Goal: Navigation & Orientation: Find specific page/section

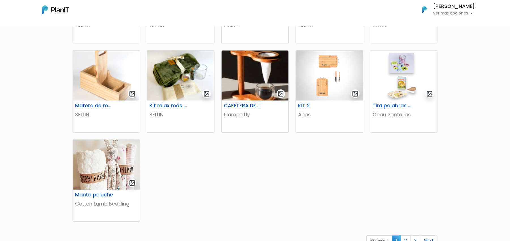
scroll to position [355, 0]
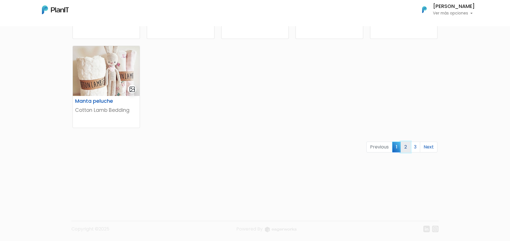
click at [405, 149] on link "2" at bounding box center [406, 147] width 10 height 11
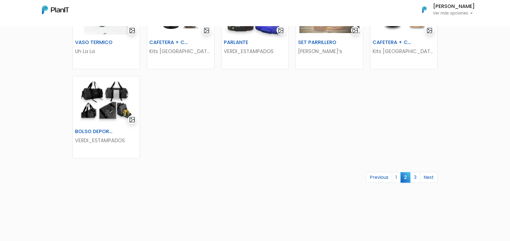
scroll to position [329, 0]
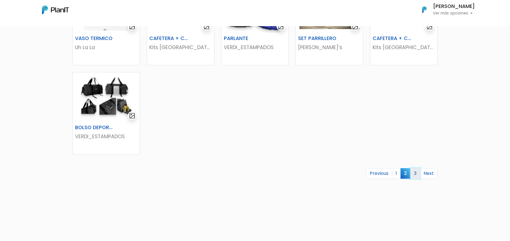
click at [413, 173] on link "3" at bounding box center [416, 173] width 10 height 11
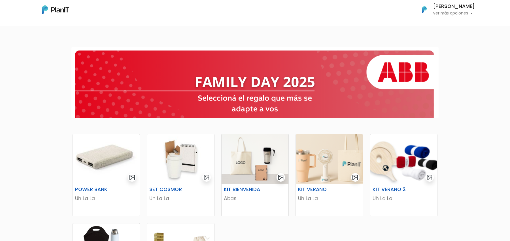
click at [463, 12] on p "Ver más opciones" at bounding box center [454, 13] width 42 height 4
click at [451, 50] on link "Cerrar Sesión" at bounding box center [450, 53] width 50 height 11
